Goal: Navigation & Orientation: Find specific page/section

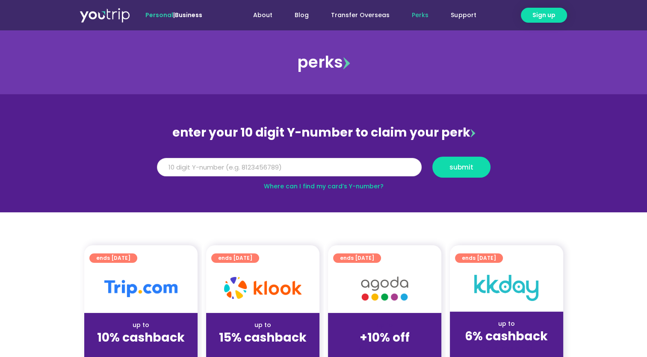
drag, startPoint x: 176, startPoint y: 162, endPoint x: 181, endPoint y: 163, distance: 5.3
click at [176, 162] on input "Y Number" at bounding box center [289, 167] width 265 height 19
type input "8161425545"
click at [464, 170] on span "submit" at bounding box center [462, 167] width 24 height 6
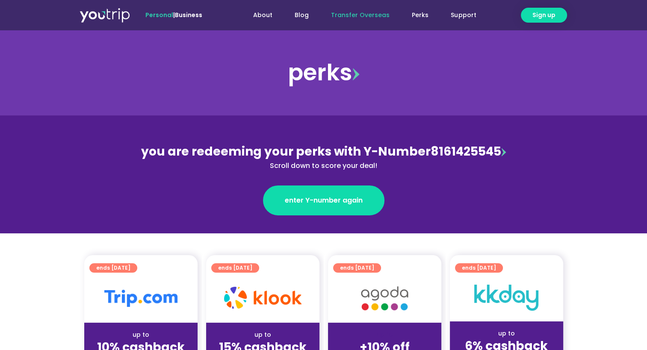
click at [356, 14] on link "Transfer Overseas" at bounding box center [360, 15] width 81 height 16
